Goal: Task Accomplishment & Management: Complete application form

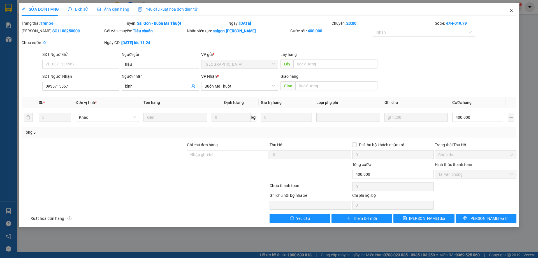
click at [509, 11] on span "Close" at bounding box center [512, 11] width 16 height 16
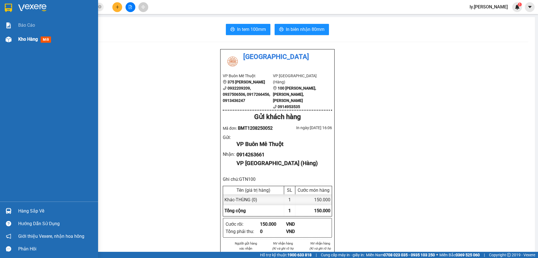
click at [9, 41] on img at bounding box center [9, 39] width 6 height 6
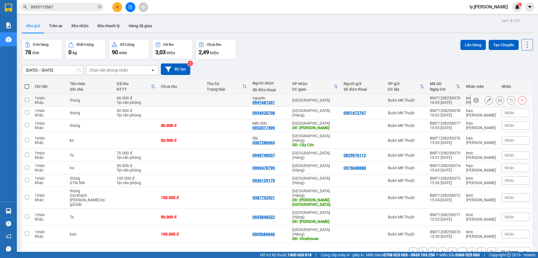
click at [498, 100] on icon at bounding box center [500, 100] width 4 height 4
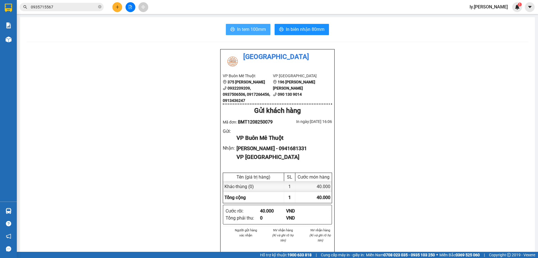
click at [267, 33] on button "In tem 100mm" at bounding box center [248, 29] width 45 height 11
drag, startPoint x: 303, startPoint y: 27, endPoint x: 310, endPoint y: 43, distance: 16.9
click at [303, 27] on span "In biên nhận 80mm" at bounding box center [305, 29] width 39 height 7
click at [18, 37] on main "In tem 100mm In [PERSON_NAME] 80mm Thái Sơn VP Buôn Mê Thuột 375 [PERSON_NAME] …" at bounding box center [269, 126] width 538 height 252
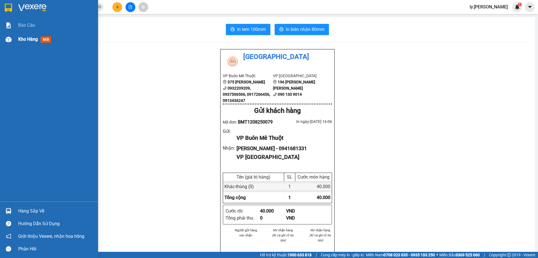
click at [16, 38] on div "Kho hàng mới" at bounding box center [49, 39] width 98 height 14
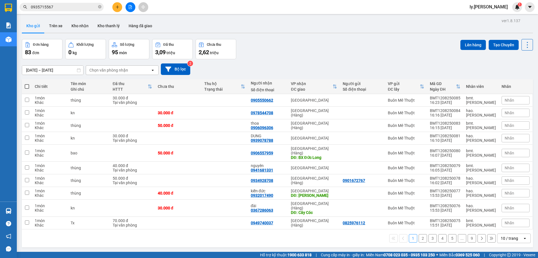
click at [127, 70] on div "Chọn văn phòng nhận" at bounding box center [108, 70] width 39 height 6
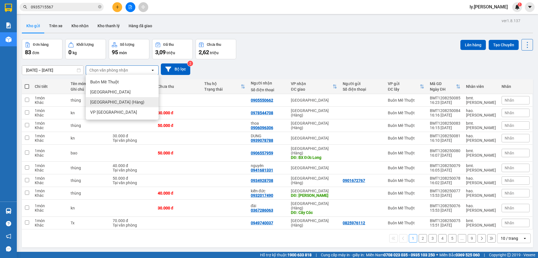
click at [113, 103] on span "[GEOGRAPHIC_DATA] (Hàng)" at bounding box center [117, 102] width 54 height 6
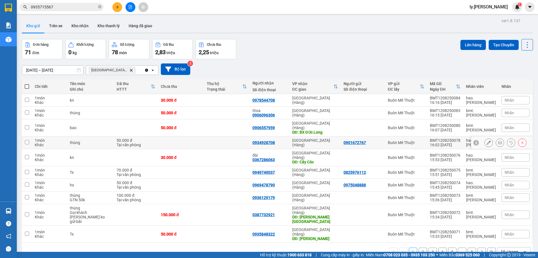
scroll to position [26, 0]
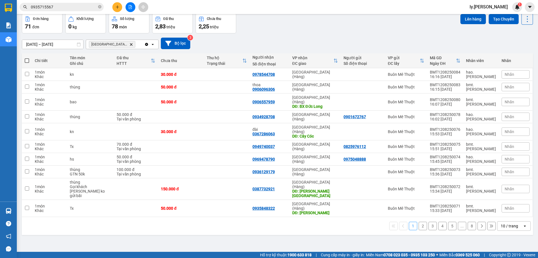
click at [508, 223] on div "10 / trang" at bounding box center [509, 226] width 17 height 6
click at [504, 195] on span "100 / trang" at bounding box center [508, 196] width 20 height 6
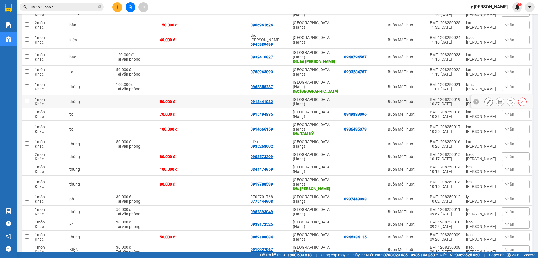
scroll to position [766, 0]
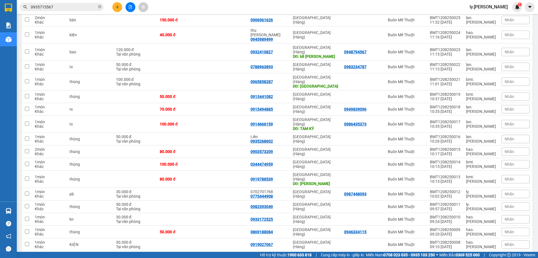
click at [119, 7] on button at bounding box center [117, 7] width 10 height 10
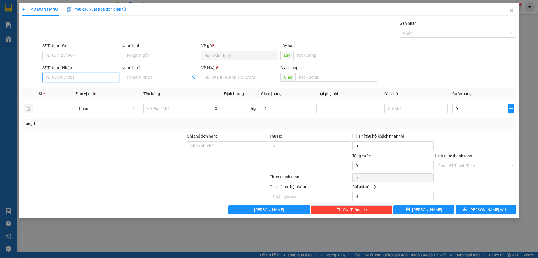
click at [89, 74] on input "SĐT Người Nhận" at bounding box center [80, 77] width 77 height 9
click at [106, 90] on div "0943545558" at bounding box center [81, 89] width 70 height 6
type input "0943545558"
type input "[PERSON_NAME]"
type input "50.000"
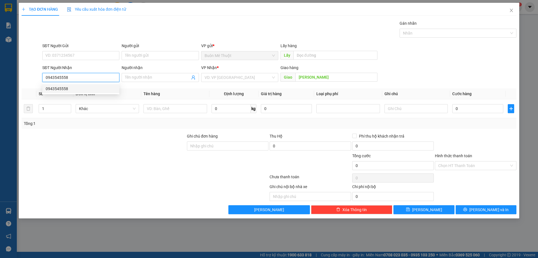
type input "50.000"
type input "0943545558"
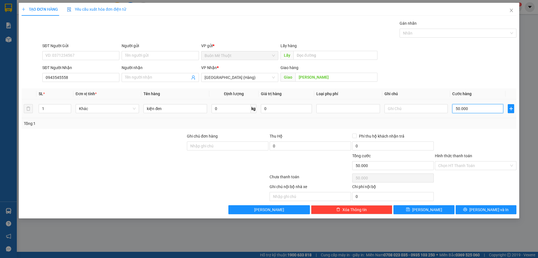
click at [483, 110] on input "50.000" at bounding box center [478, 108] width 51 height 9
click at [470, 162] on input "Hình thức thanh toán" at bounding box center [474, 165] width 71 height 8
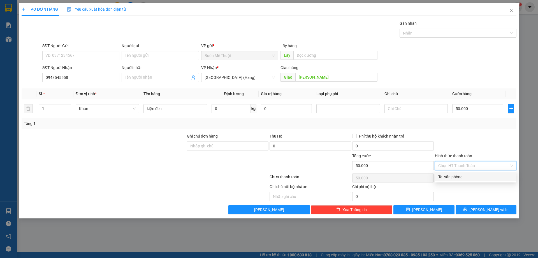
drag, startPoint x: 476, startPoint y: 135, endPoint x: 476, endPoint y: 165, distance: 30.8
click at [476, 135] on div at bounding box center [476, 143] width 83 height 20
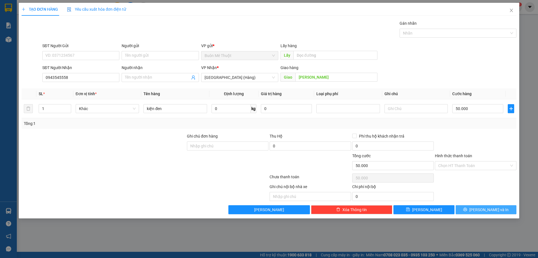
click at [467, 209] on icon "printer" at bounding box center [466, 210] width 4 height 4
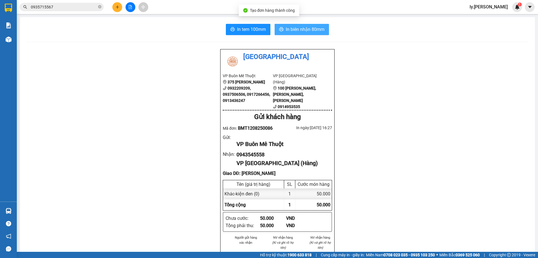
click at [286, 29] on span "In biên nhận 80mm" at bounding box center [305, 29] width 39 height 7
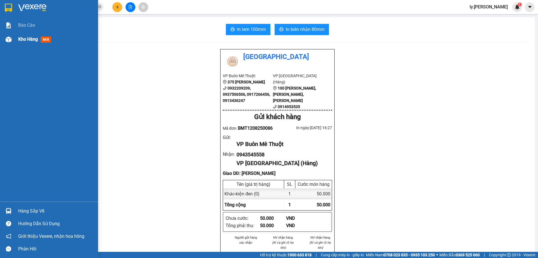
drag, startPoint x: 20, startPoint y: 43, endPoint x: 130, endPoint y: 12, distance: 113.9
click at [21, 43] on div "Kho hàng mới" at bounding box center [56, 39] width 76 height 14
click at [24, 41] on span "Kho hàng" at bounding box center [28, 38] width 20 height 5
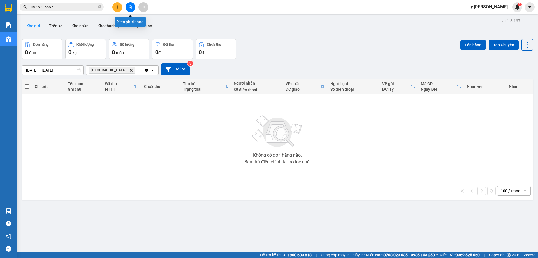
click at [130, 10] on button at bounding box center [131, 7] width 10 height 10
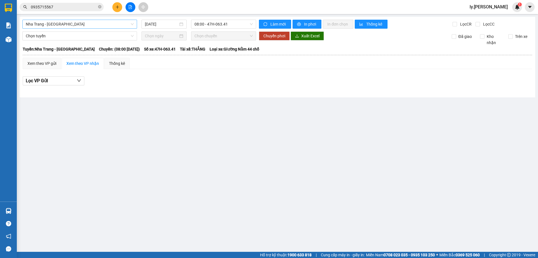
click at [86, 27] on span "Nha Trang - [GEOGRAPHIC_DATA]" at bounding box center [80, 24] width 108 height 8
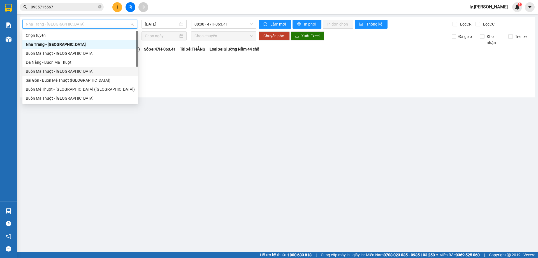
click at [76, 71] on div "Buôn Ma Thuột - [GEOGRAPHIC_DATA]" at bounding box center [80, 71] width 109 height 6
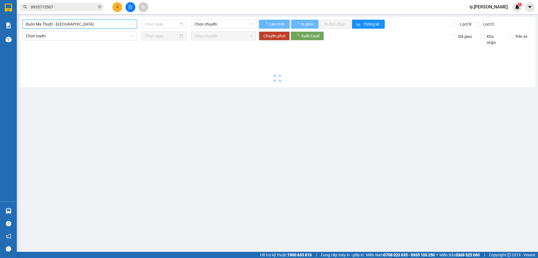
type input "[DATE]"
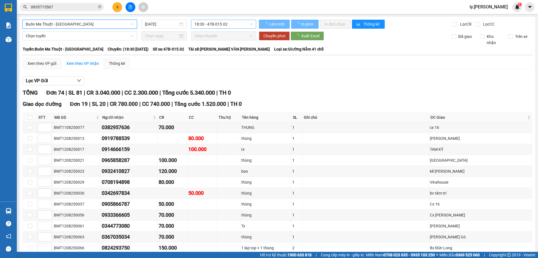
click at [218, 25] on span "18:30 - 47B-015.02" at bounding box center [224, 24] width 58 height 8
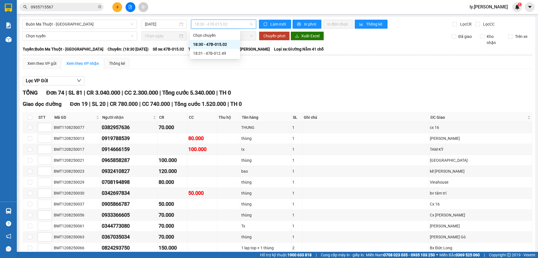
click at [220, 41] on div "18:30 - 47B-015.02" at bounding box center [215, 44] width 44 height 6
click at [307, 27] on button "In phơi" at bounding box center [307, 24] width 29 height 9
click at [315, 24] on button "In phơi" at bounding box center [307, 24] width 29 height 9
click at [117, 10] on button at bounding box center [117, 7] width 10 height 10
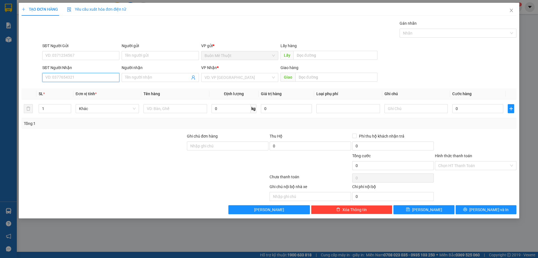
click at [96, 80] on input "SĐT Người Nhận" at bounding box center [80, 77] width 77 height 9
click at [66, 77] on input "0847887" at bounding box center [80, 77] width 77 height 9
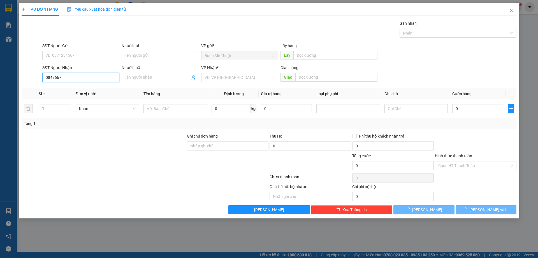
click at [66, 77] on input "0847667" at bounding box center [80, 77] width 77 height 9
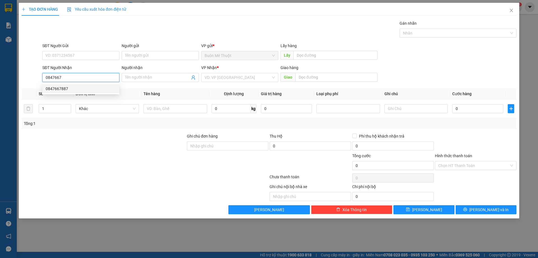
click at [72, 87] on div "0847667887" at bounding box center [81, 89] width 70 height 6
type input "0847667887"
type input "130.000"
type input "0847667887"
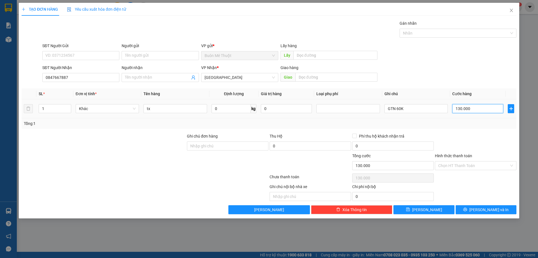
click at [457, 113] on input "130.000" at bounding box center [478, 108] width 51 height 9
type input "1"
type input "10"
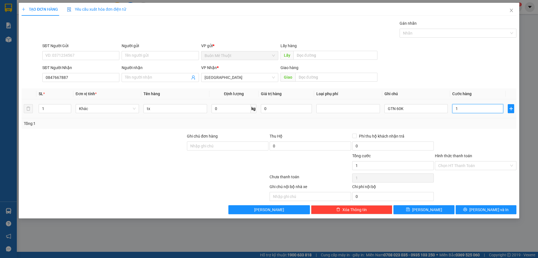
type input "10"
type input "100"
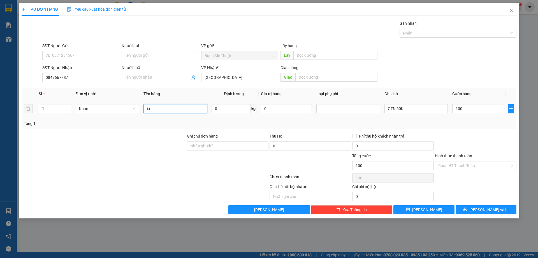
type input "100.000"
click at [178, 104] on input "tx" at bounding box center [175, 108] width 63 height 9
click at [181, 95] on th "Tên hàng" at bounding box center [175, 93] width 68 height 11
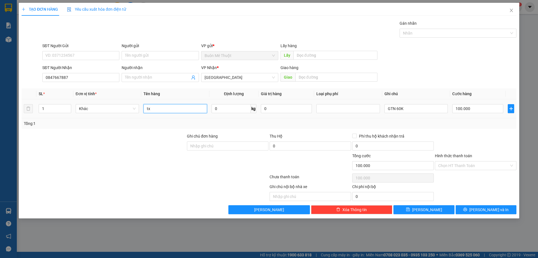
click at [175, 110] on input "tx" at bounding box center [175, 108] width 63 height 9
click at [179, 88] on th "Tên hàng" at bounding box center [175, 93] width 68 height 11
click at [468, 108] on input "100.000" at bounding box center [478, 108] width 51 height 9
type input "1"
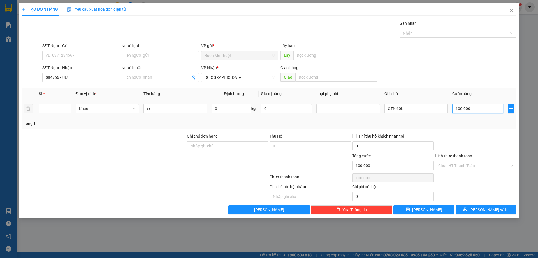
type input "1"
type input "11"
type input "110"
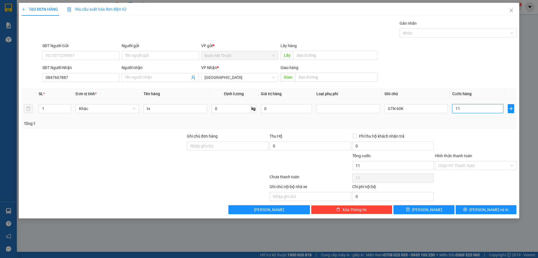
type input "110"
type input "110.000"
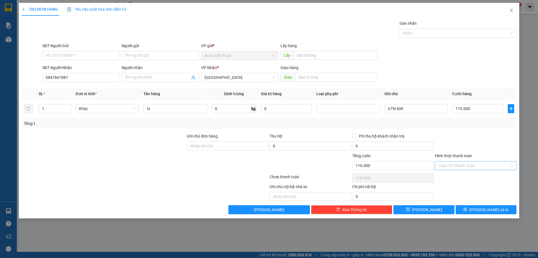
click at [487, 169] on input "Hình thức thanh toán" at bounding box center [474, 165] width 71 height 8
click at [456, 176] on div "Tại văn phòng" at bounding box center [476, 177] width 75 height 6
type input "0"
click at [473, 207] on button "[PERSON_NAME] và In" at bounding box center [486, 209] width 61 height 9
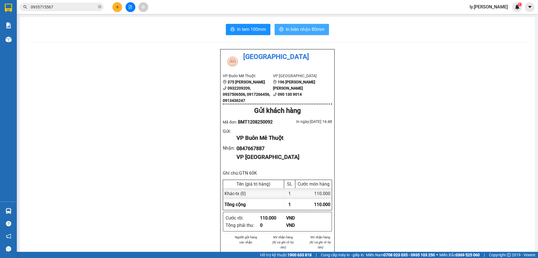
click at [324, 32] on button "In biên nhận 80mm" at bounding box center [302, 29] width 54 height 11
